Goal: Task Accomplishment & Management: Use online tool/utility

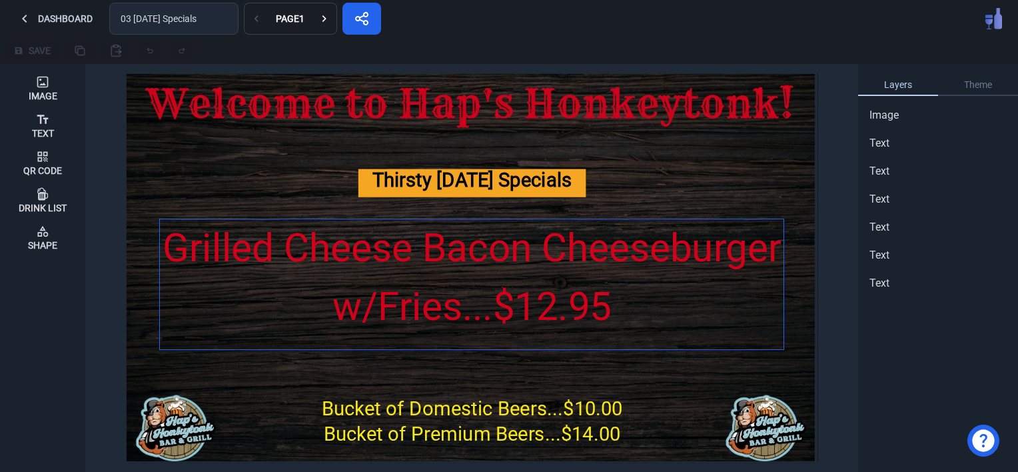
click at [440, 256] on div "Grilled Cheese Bacon Cheeseburger w/Fries...$12.95" at bounding box center [471, 277] width 623 height 117
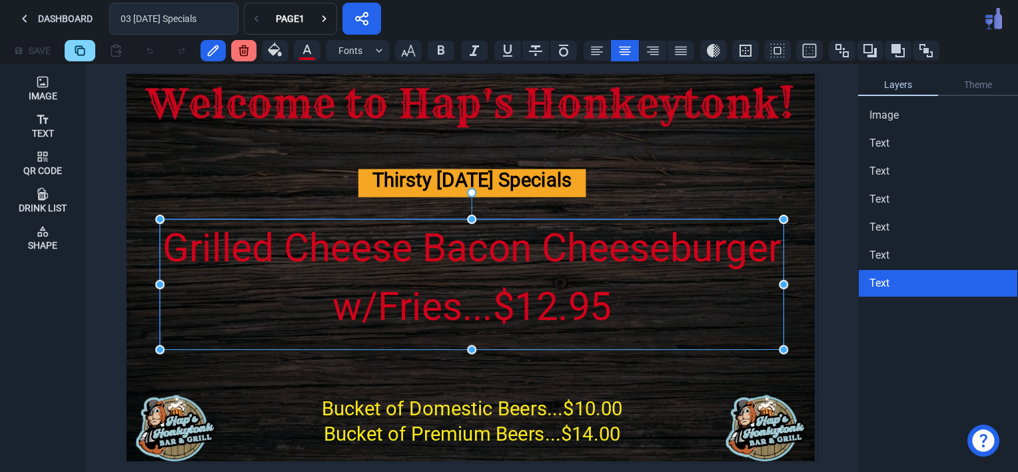
click at [440, 256] on div "Grilled Cheese Bacon Cheeseburger w/Fries...$12.95" at bounding box center [471, 277] width 623 height 117
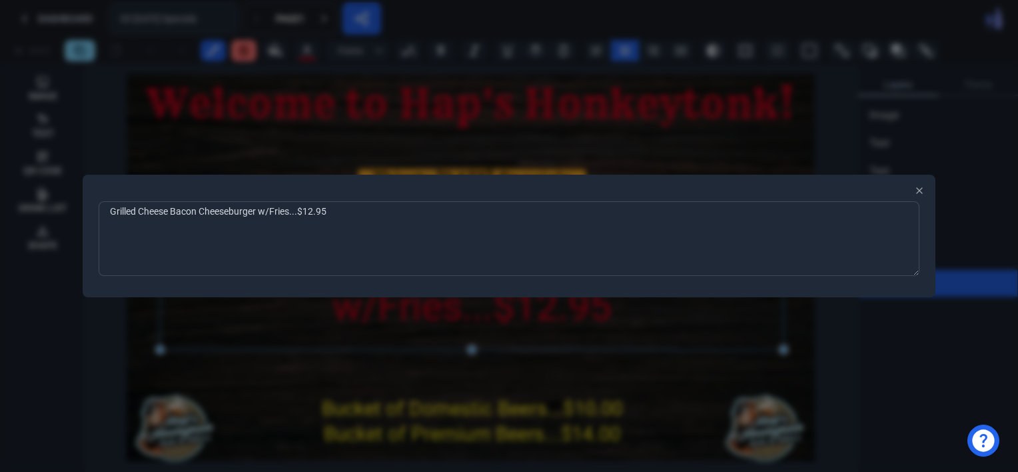
click at [336, 219] on textarea "Grilled Cheese Bacon Cheeseburger w/Fries...$12.95" at bounding box center [509, 238] width 821 height 75
type textarea "G"
type textarea "Pulled Pork Sandwich with Fries...$9.50"
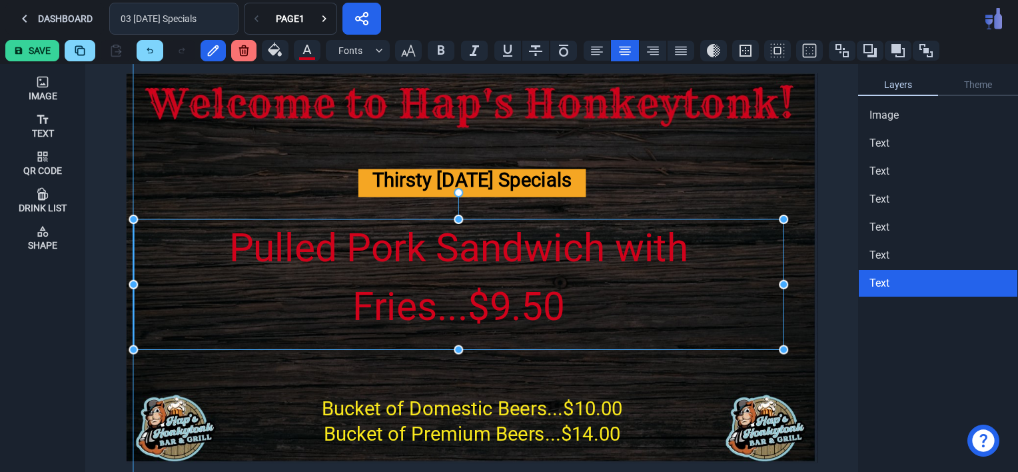
drag, startPoint x: 159, startPoint y: 282, endPoint x: 134, endPoint y: 280, distance: 25.3
click at [400, 47] on icon "button" at bounding box center [408, 51] width 16 height 16
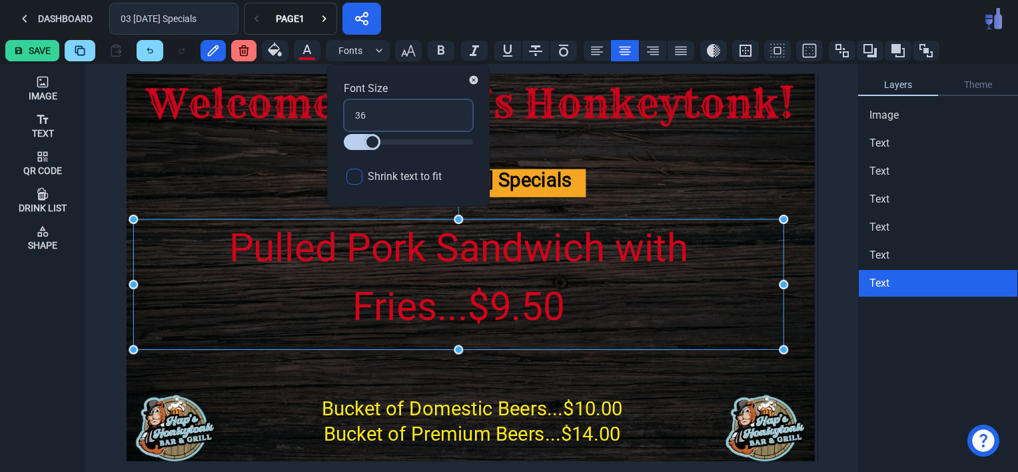
click at [380, 120] on input "36" at bounding box center [408, 115] width 129 height 32
type input "3"
type input "30"
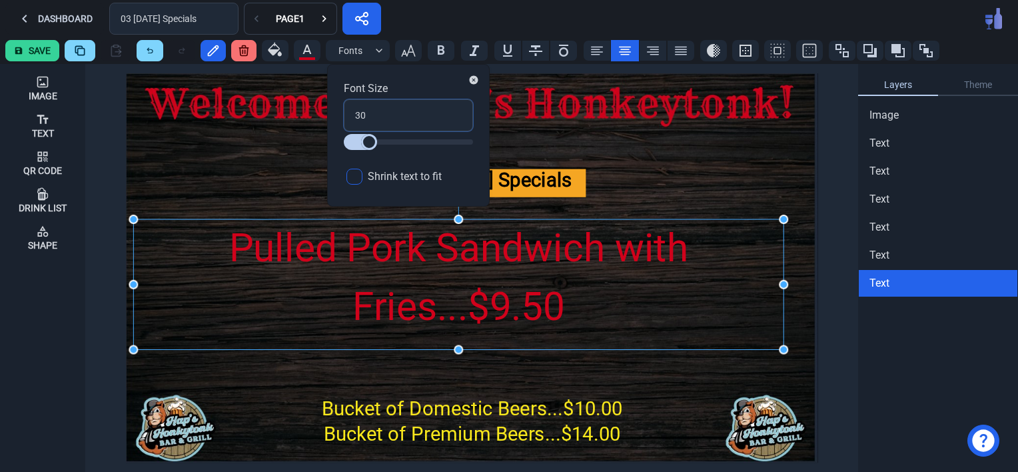
type input "30"
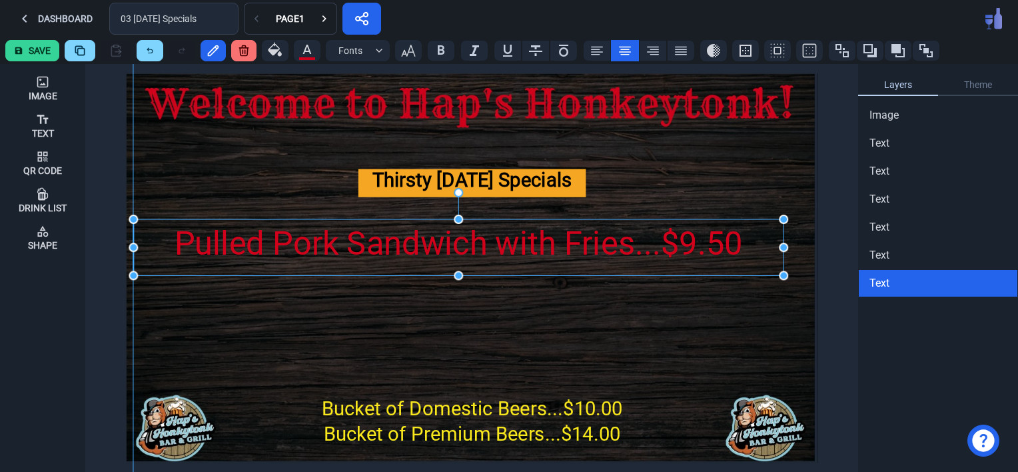
drag, startPoint x: 459, startPoint y: 353, endPoint x: 448, endPoint y: 279, distance: 74.8
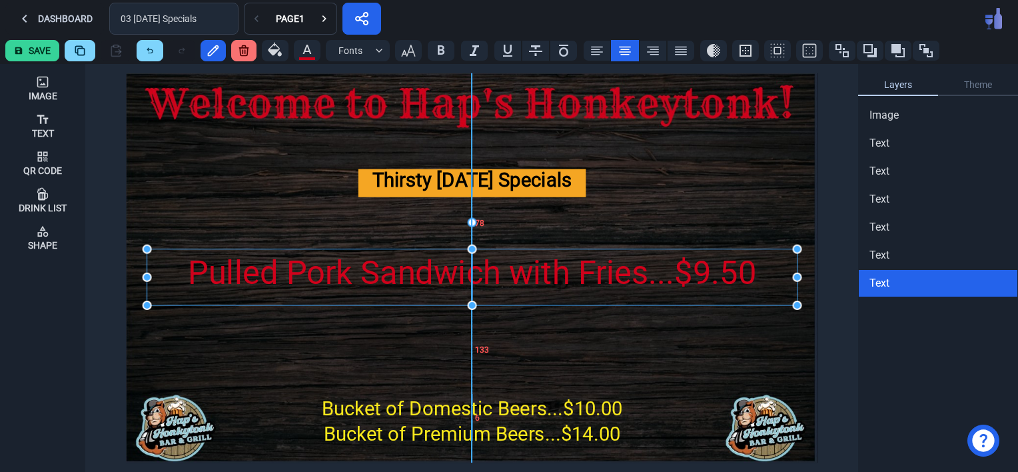
drag, startPoint x: 192, startPoint y: 245, endPoint x: 208, endPoint y: 275, distance: 34.0
click at [208, 275] on div "Pulled Pork Sandwich with Fries...$9.50" at bounding box center [472, 273] width 650 height 49
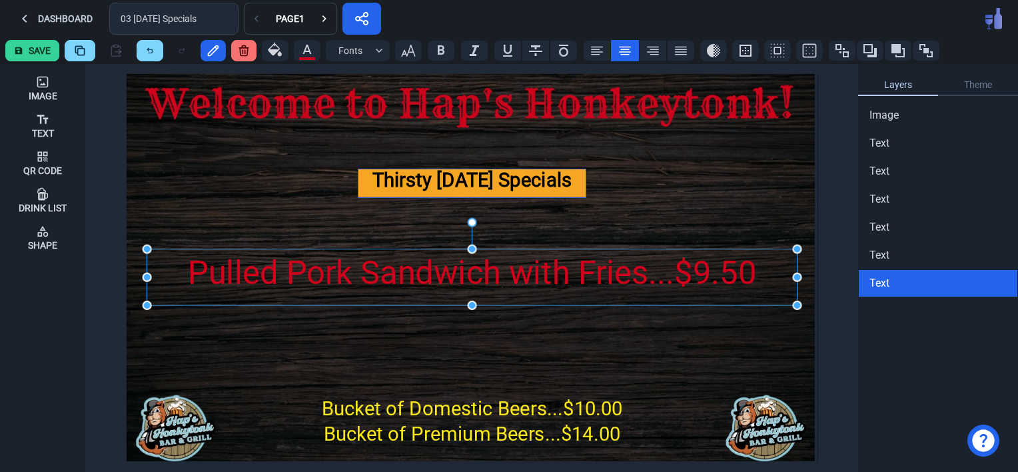
click at [434, 186] on div "Thirsty [DATE] Specials" at bounding box center [472, 183] width 228 height 28
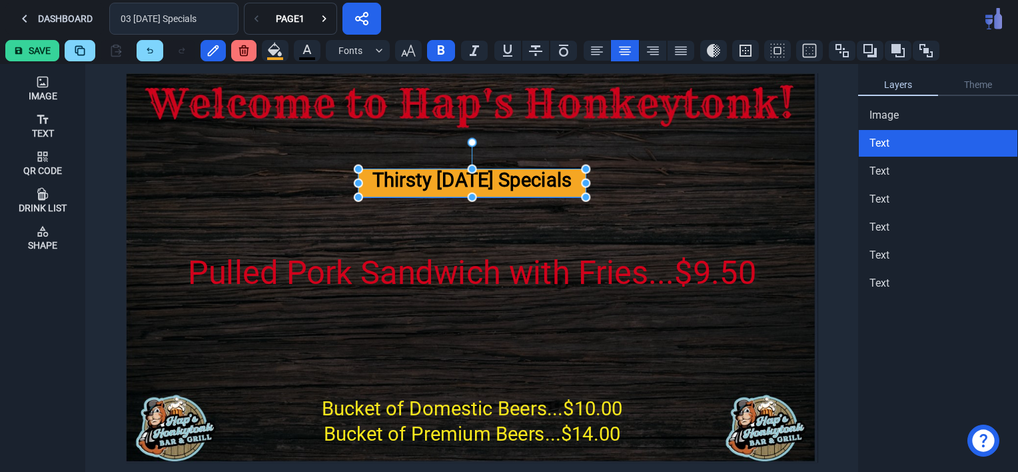
click at [434, 186] on div "Thirsty [DATE] Specials" at bounding box center [472, 183] width 228 height 28
click at [410, 45] on icon "button" at bounding box center [408, 51] width 14 height 12
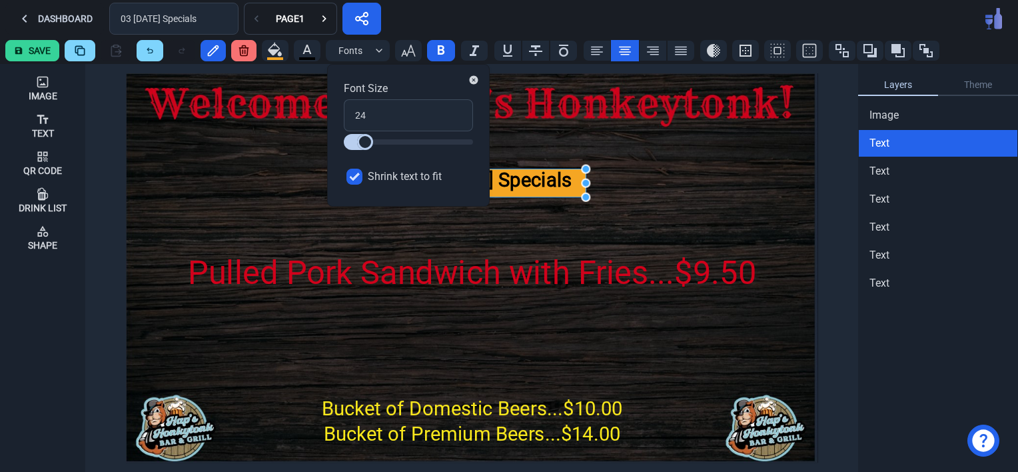
click at [348, 174] on input "Shrink text to fit" at bounding box center [354, 177] width 16 height 16
checkbox input "false"
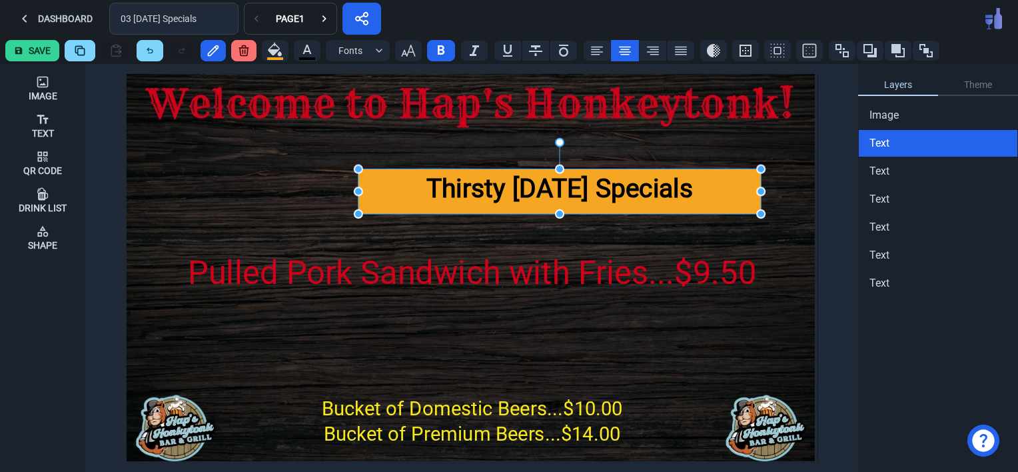
drag, startPoint x: 584, startPoint y: 197, endPoint x: 759, endPoint y: 214, distance: 176.0
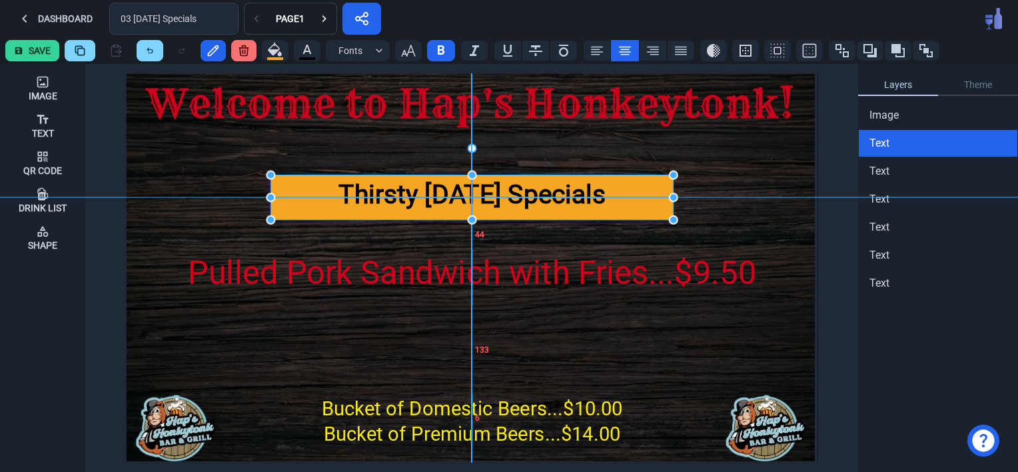
drag, startPoint x: 575, startPoint y: 185, endPoint x: 490, endPoint y: 189, distance: 85.3
click at [490, 189] on div "Thirsty [DATE] Specials" at bounding box center [471, 193] width 402 height 39
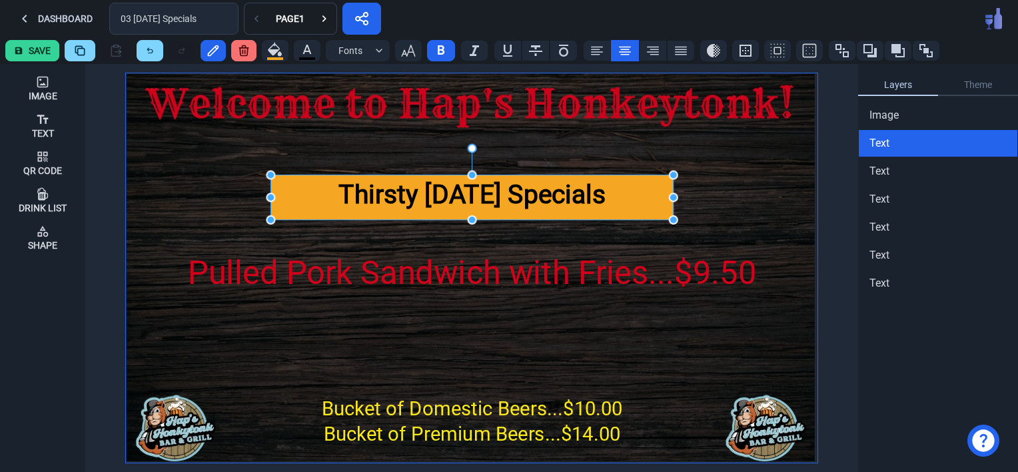
click at [489, 368] on img at bounding box center [471, 267] width 691 height 389
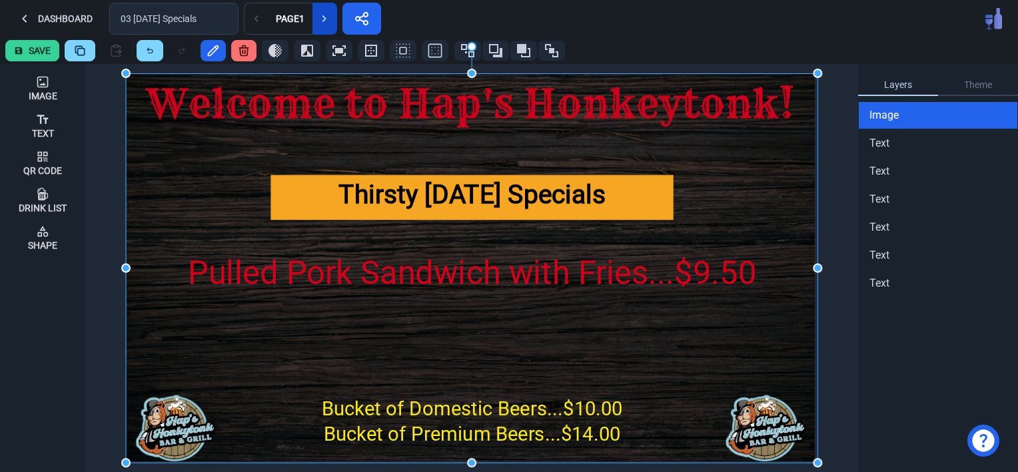
click at [320, 21] on icon at bounding box center [324, 18] width 13 height 13
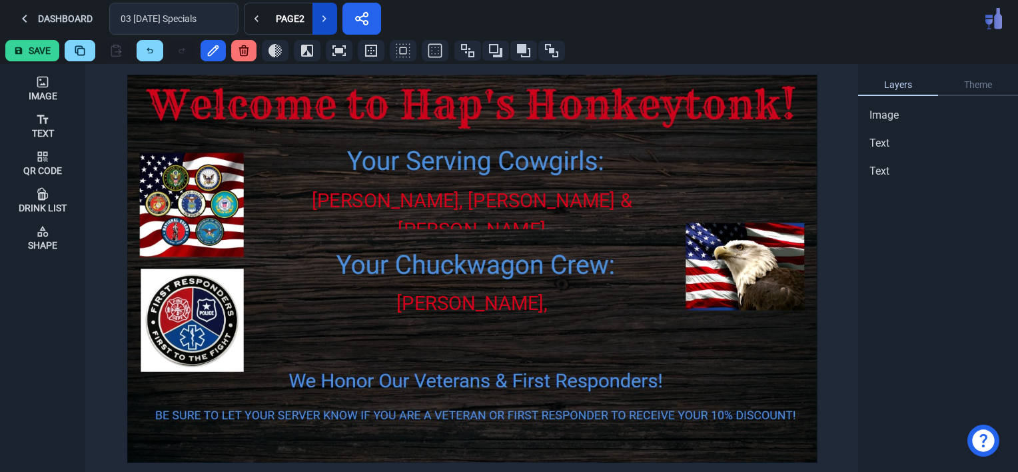
click at [320, 21] on icon at bounding box center [324, 18] width 13 height 13
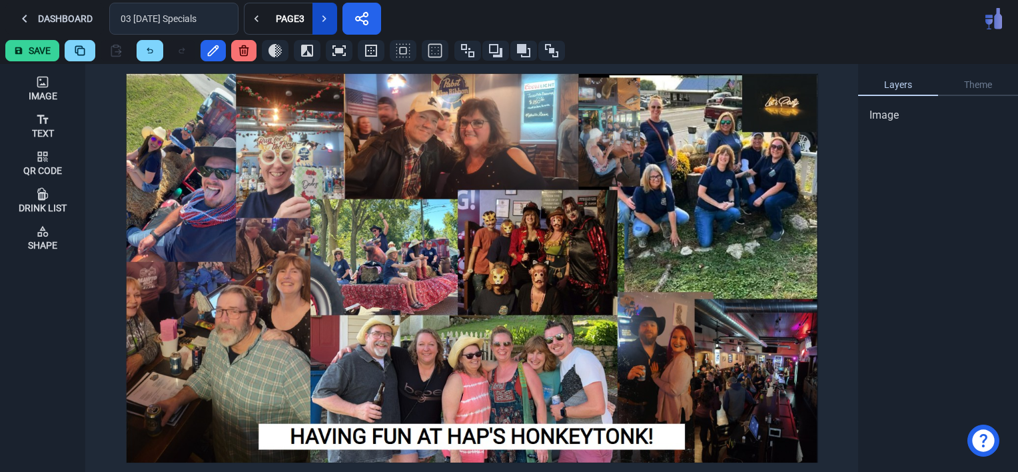
click at [320, 21] on icon at bounding box center [324, 18] width 13 height 13
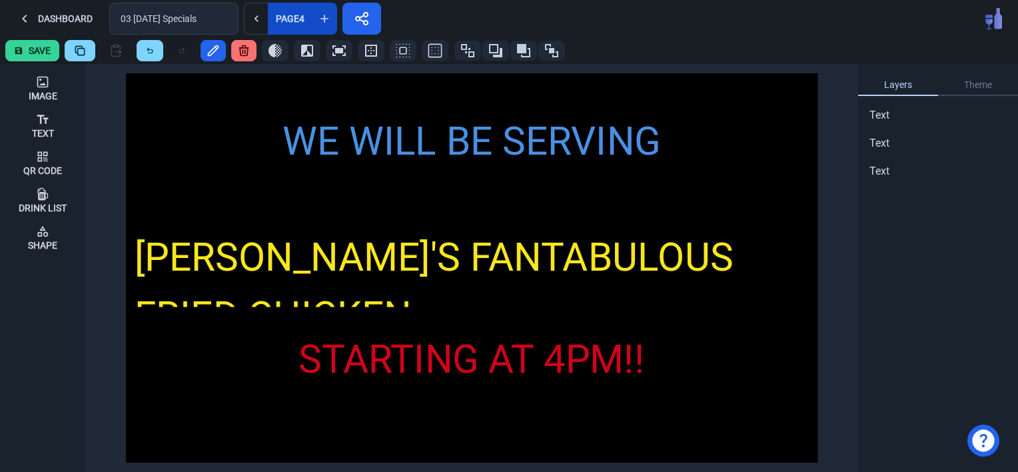
click at [286, 18] on div "Page 4" at bounding box center [290, 18] width 34 height 9
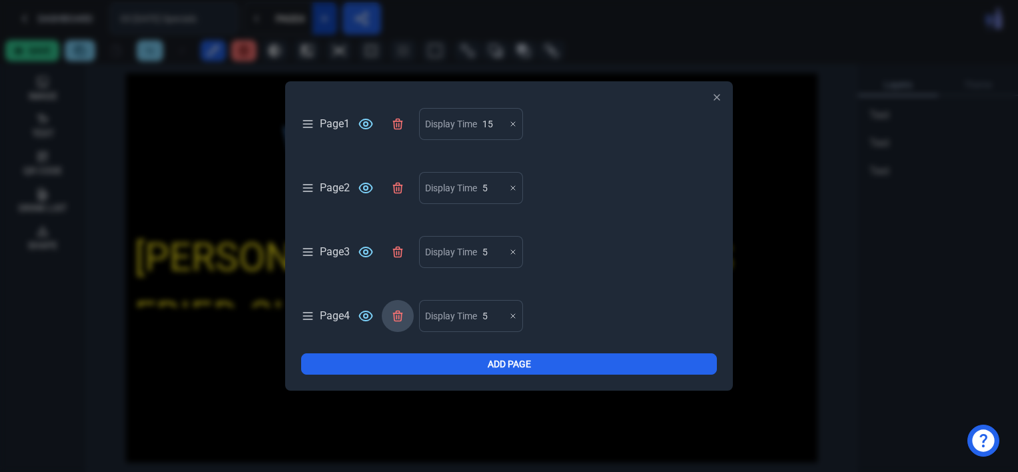
click at [402, 312] on icon at bounding box center [397, 316] width 9 height 10
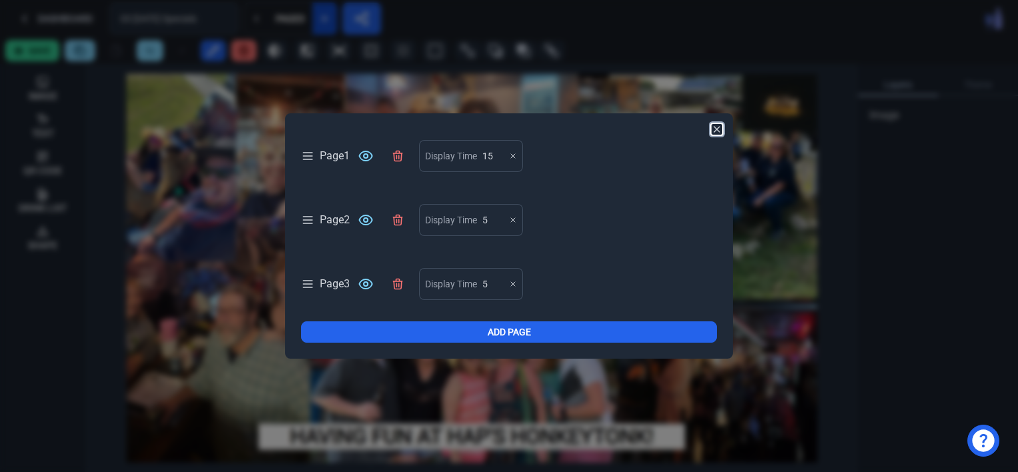
click at [719, 128] on icon "button" at bounding box center [716, 129] width 11 height 11
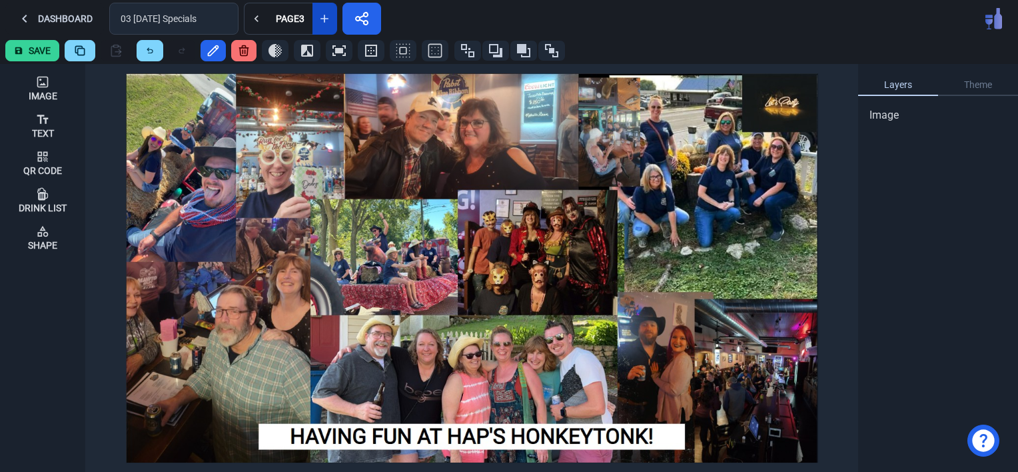
click at [31, 46] on button "Save" at bounding box center [32, 50] width 54 height 21
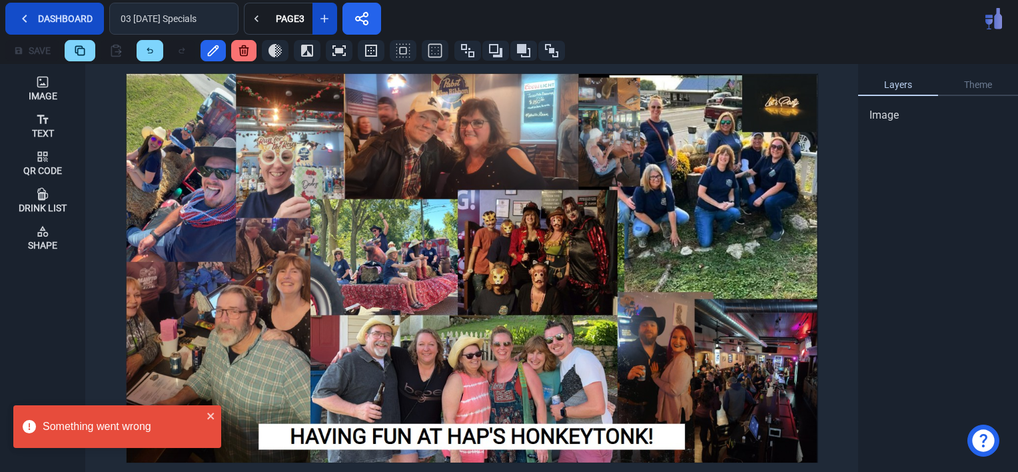
click at [61, 16] on button "Dashboard" at bounding box center [54, 19] width 99 height 32
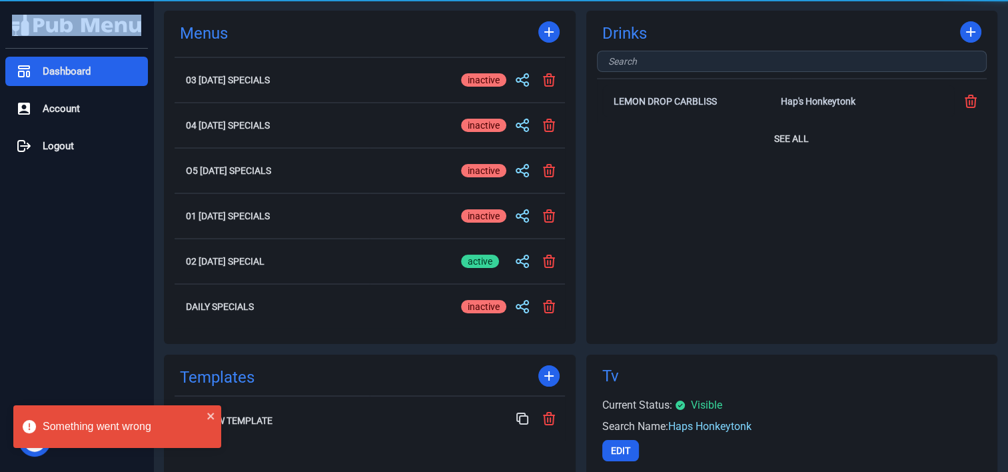
click at [61, 16] on div at bounding box center [76, 25] width 143 height 35
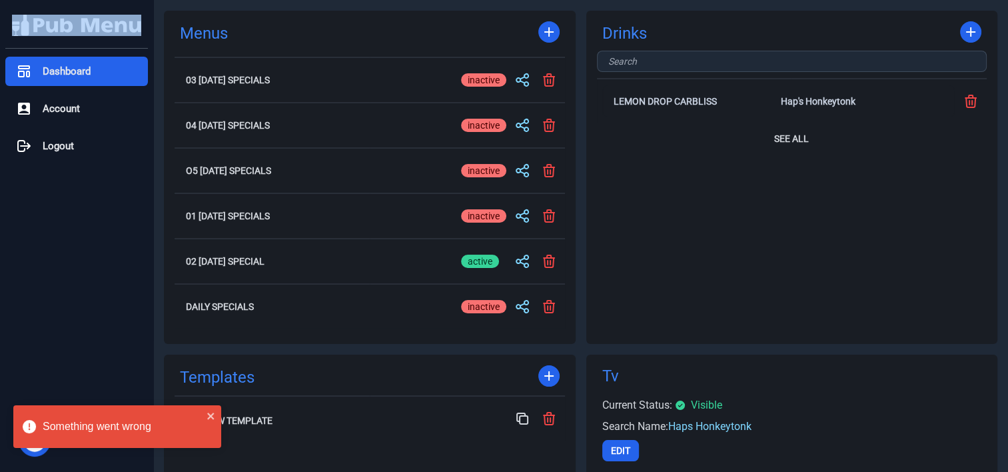
click at [490, 75] on div "active" at bounding box center [480, 79] width 38 height 13
click at [490, 75] on input "active inactive" at bounding box center [483, 80] width 45 height 16
checkbox input "true"
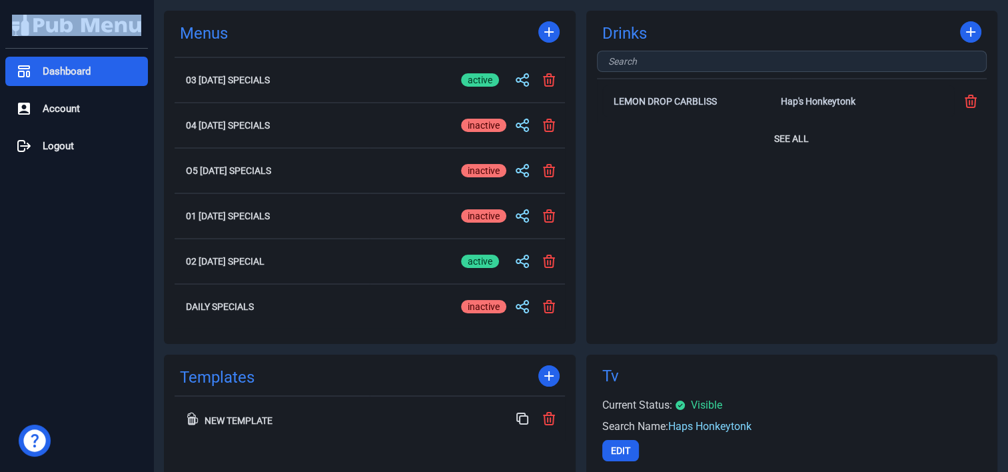
click at [475, 259] on div "inactive" at bounding box center [483, 260] width 45 height 13
click at [475, 259] on input "active inactive" at bounding box center [483, 261] width 45 height 16
checkbox input "false"
